Goal: Find specific page/section: Find specific page/section

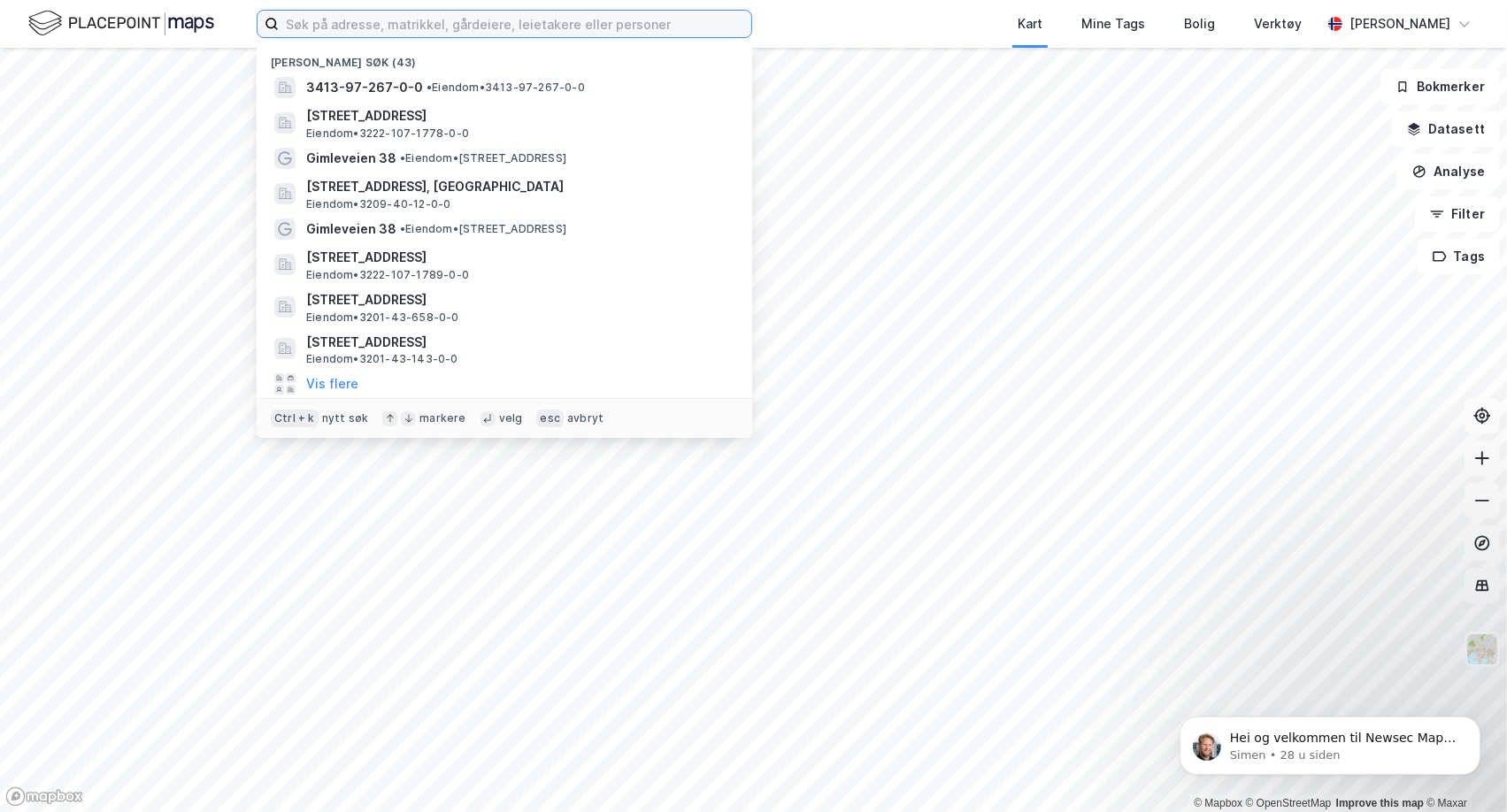
click at [346, 33] on input at bounding box center [514, 24] width 472 height 27
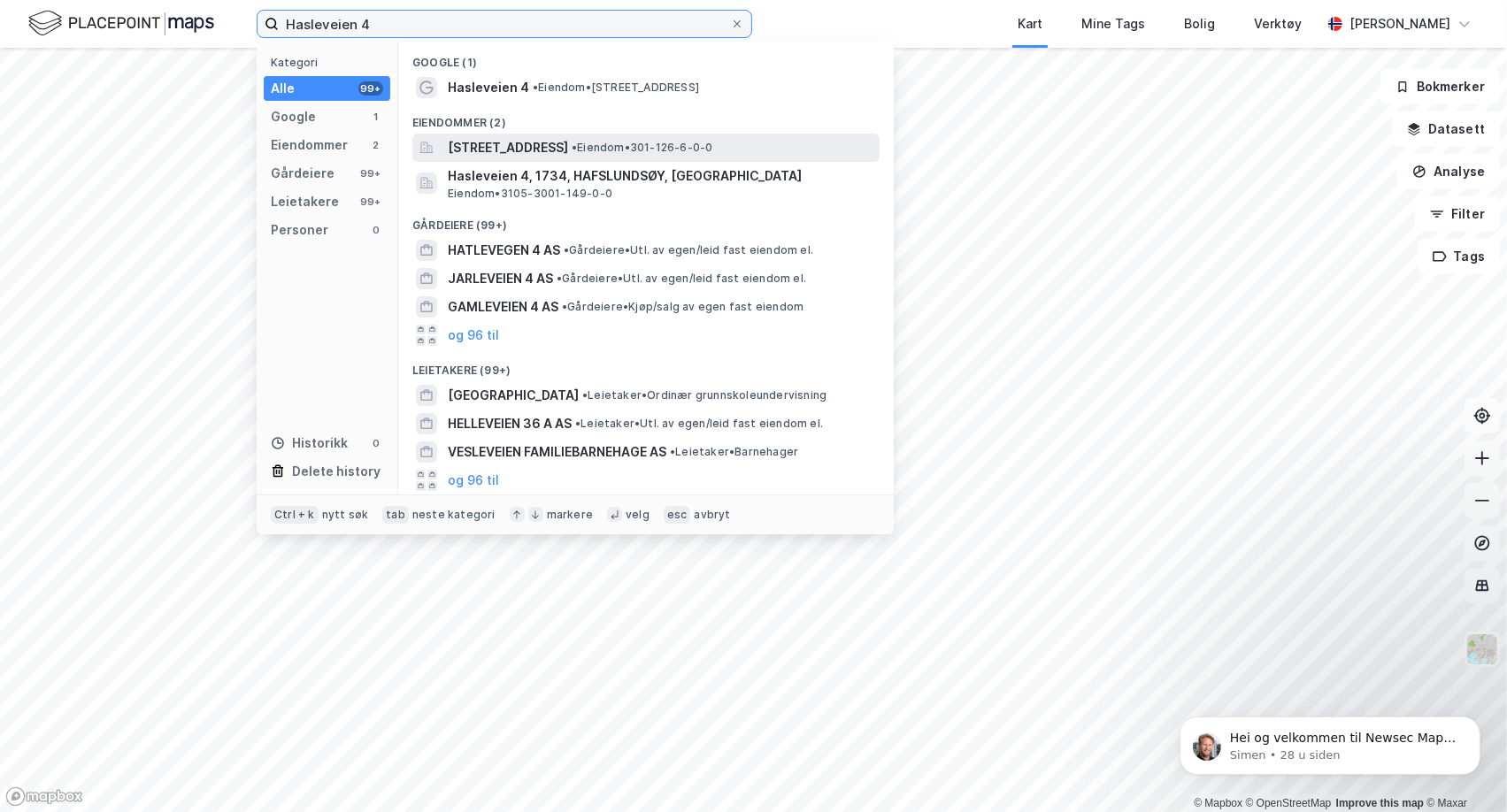
type input "Hasleveien 4"
